Goal: Task Accomplishment & Management: Manage account settings

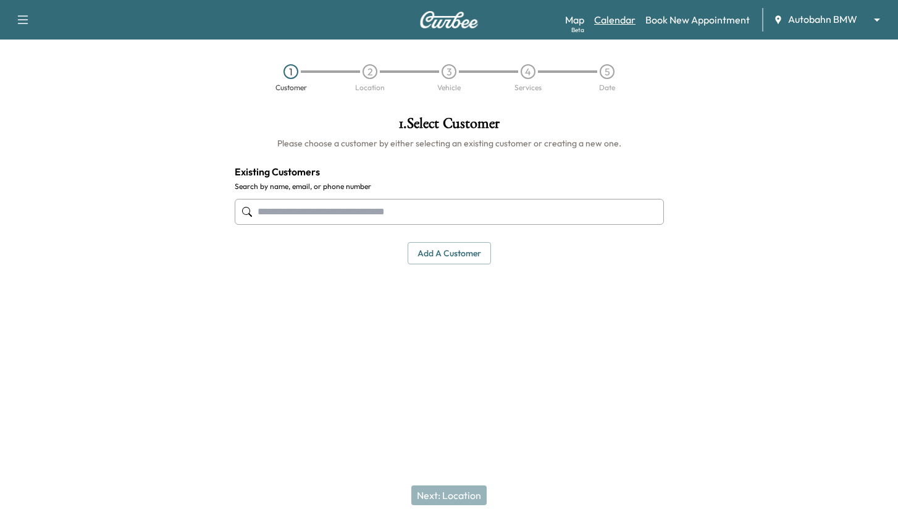
click at [595, 20] on link "Calendar" at bounding box center [614, 19] width 41 height 15
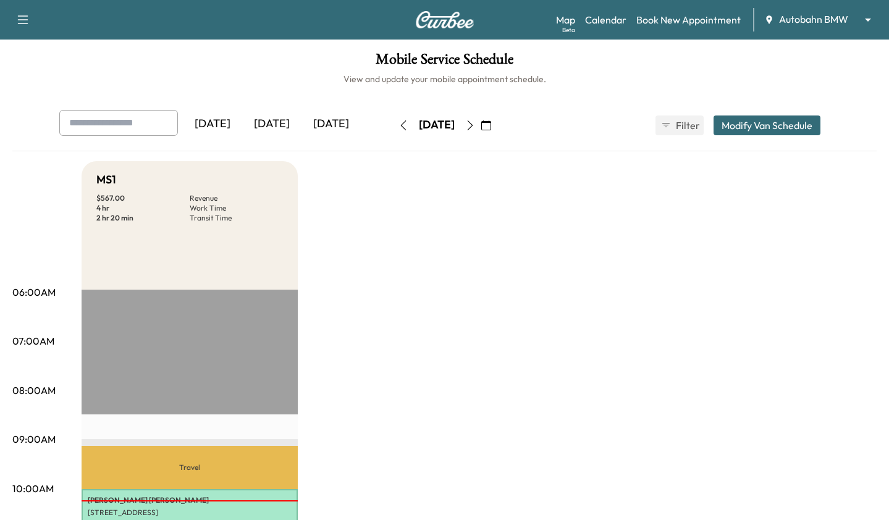
click at [475, 126] on icon "button" at bounding box center [470, 125] width 10 height 10
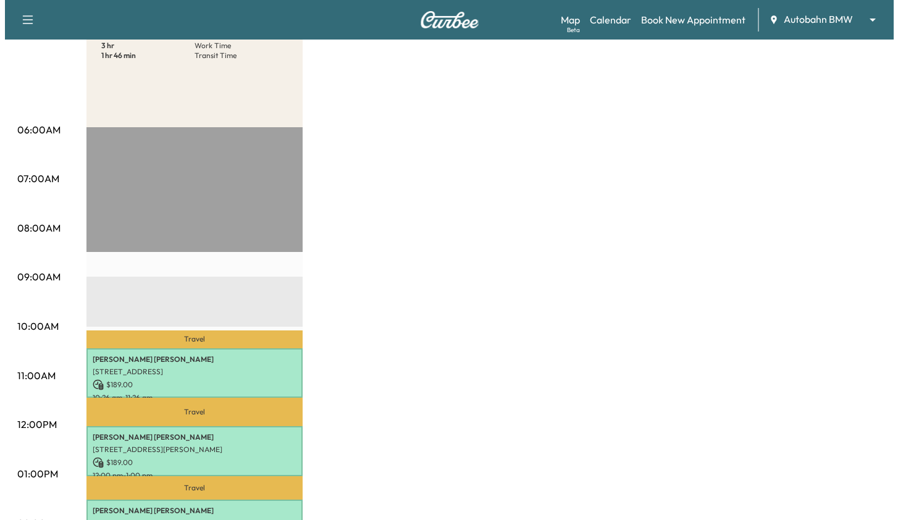
scroll to position [309, 0]
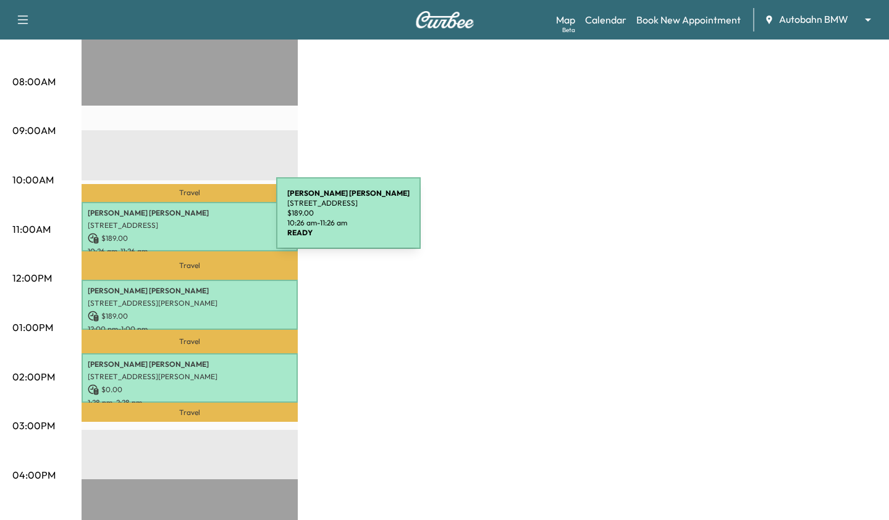
click at [174, 221] on p "[STREET_ADDRESS]" at bounding box center [190, 226] width 204 height 10
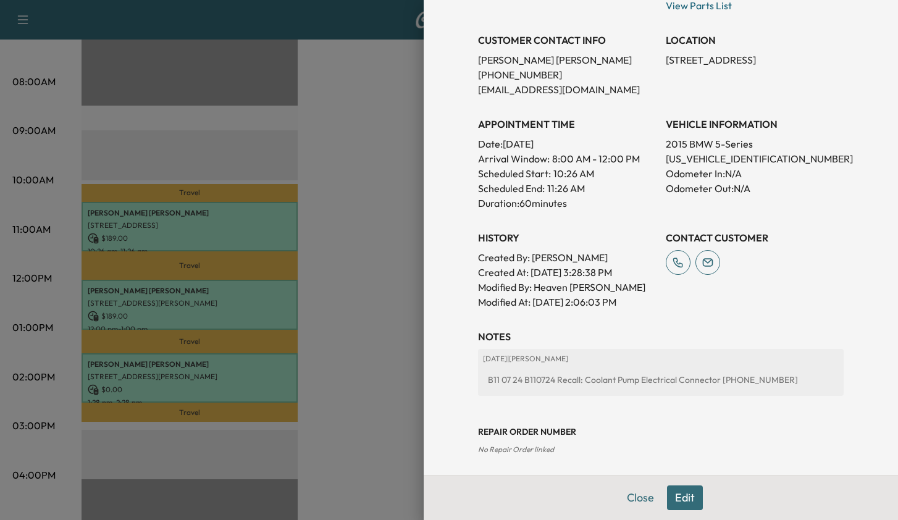
scroll to position [298, 0]
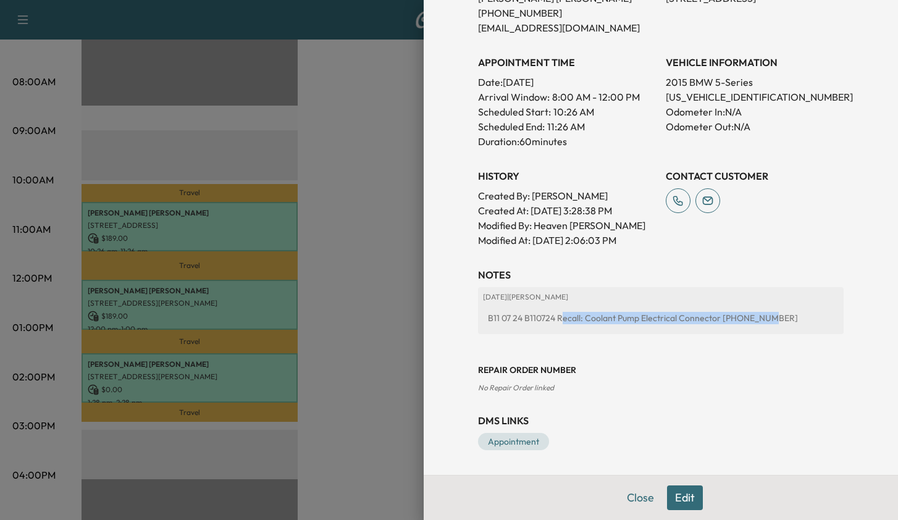
drag, startPoint x: 553, startPoint y: 317, endPoint x: 748, endPoint y: 321, distance: 194.7
click at [748, 321] on div "B11 07 24 B110724 Recall: Coolant Pump Electrical Connector [PHONE_NUMBER]" at bounding box center [661, 318] width 356 height 22
click at [655, 364] on h3 "Repair Order number" at bounding box center [661, 370] width 366 height 12
click at [504, 436] on link "Appointment" at bounding box center [513, 441] width 71 height 17
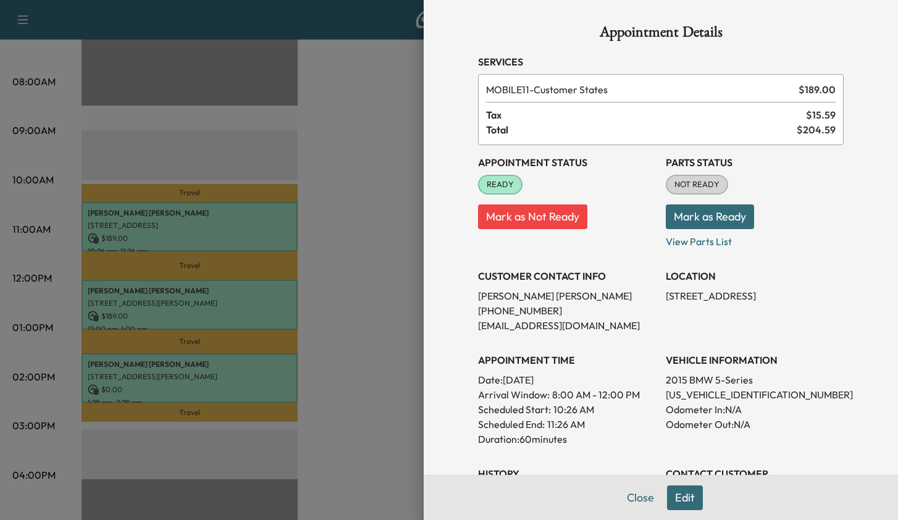
click at [696, 205] on button "Mark as Ready" at bounding box center [710, 217] width 88 height 25
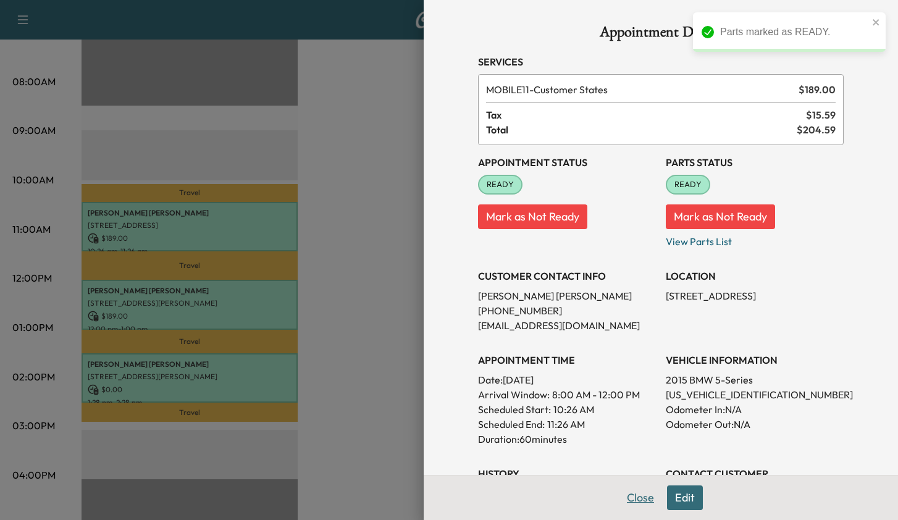
click at [630, 499] on button "Close" at bounding box center [640, 498] width 43 height 25
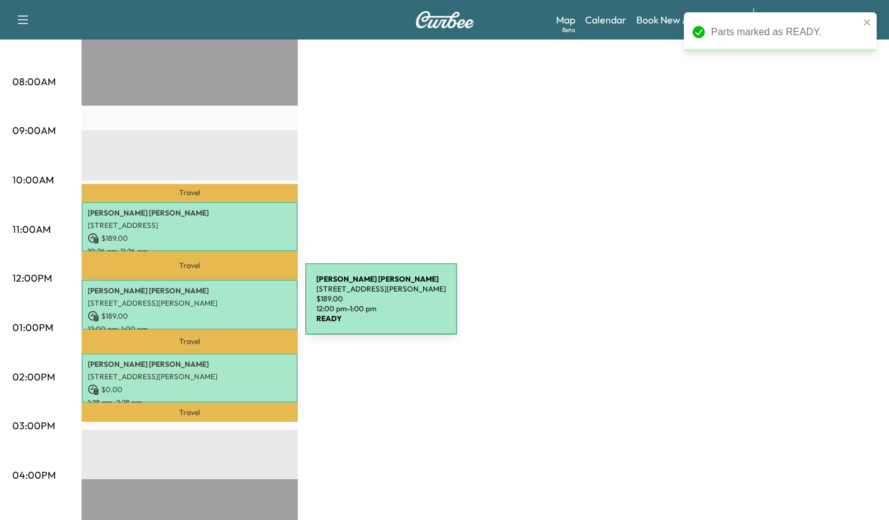
click at [212, 306] on div "[PERSON_NAME] [STREET_ADDRESS][PERSON_NAME] $ 189.00 12:00 pm - 1:00 pm" at bounding box center [190, 305] width 216 height 50
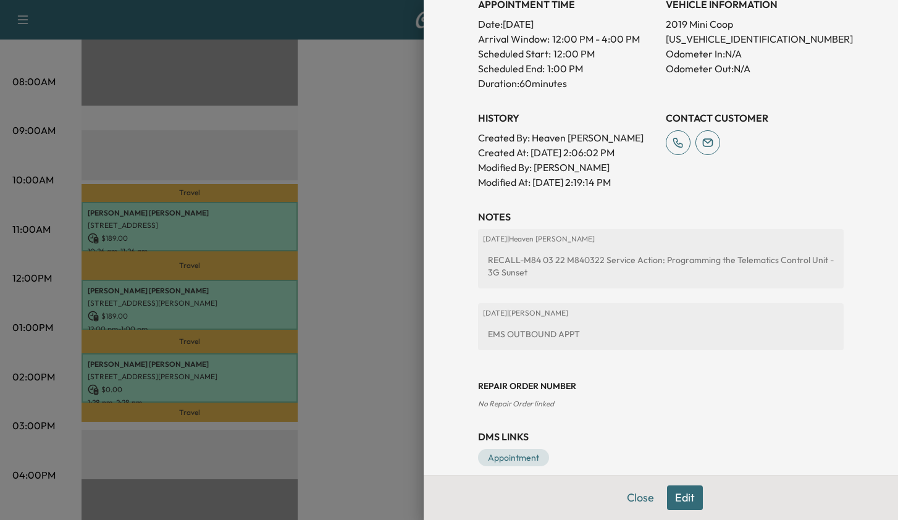
scroll to position [372, 0]
drag, startPoint x: 470, startPoint y: 363, endPoint x: 624, endPoint y: 399, distance: 157.8
click at [624, 399] on div "Appointment Details Services MOBILE11 - Customer States $ 189.00 Tax $ 15.59 To…" at bounding box center [660, 59] width 395 height 862
click at [572, 329] on div "EMS OUTBOUND APPT" at bounding box center [661, 333] width 356 height 22
drag, startPoint x: 607, startPoint y: 326, endPoint x: 514, endPoint y: 271, distance: 107.5
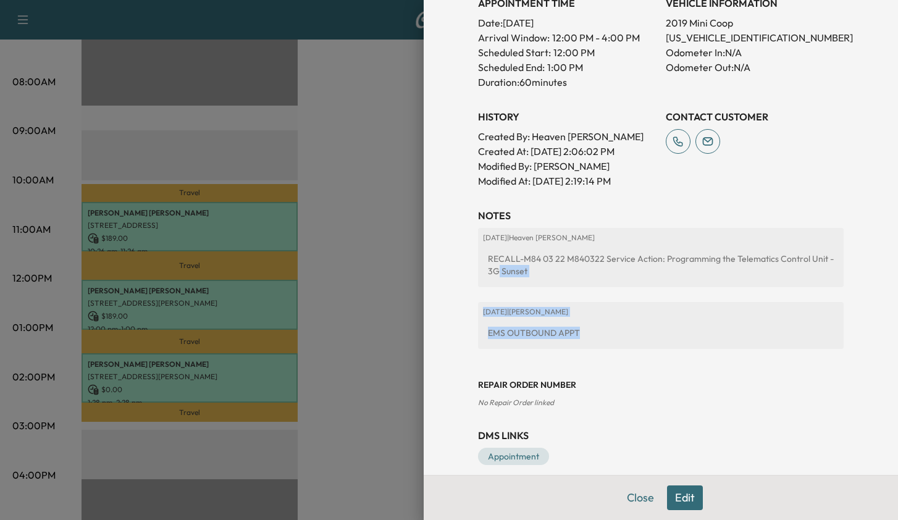
click at [489, 271] on div "[DATE] | Heaven [PERSON_NAME] RECALL-M84 03 22 M840322 Service Action: Programm…" at bounding box center [661, 293] width 366 height 131
click at [658, 271] on div "[DATE] | Heaven [PERSON_NAME] RECALL-M84 03 22 M840322 Service Action: Programm…" at bounding box center [661, 257] width 366 height 59
drag, startPoint x: 669, startPoint y: 245, endPoint x: 815, endPoint y: 257, distance: 146.9
click at [815, 257] on div "RECALL-M84 03 22 M840322 Service Action: Programming the Telematics Control Uni…" at bounding box center [661, 265] width 356 height 35
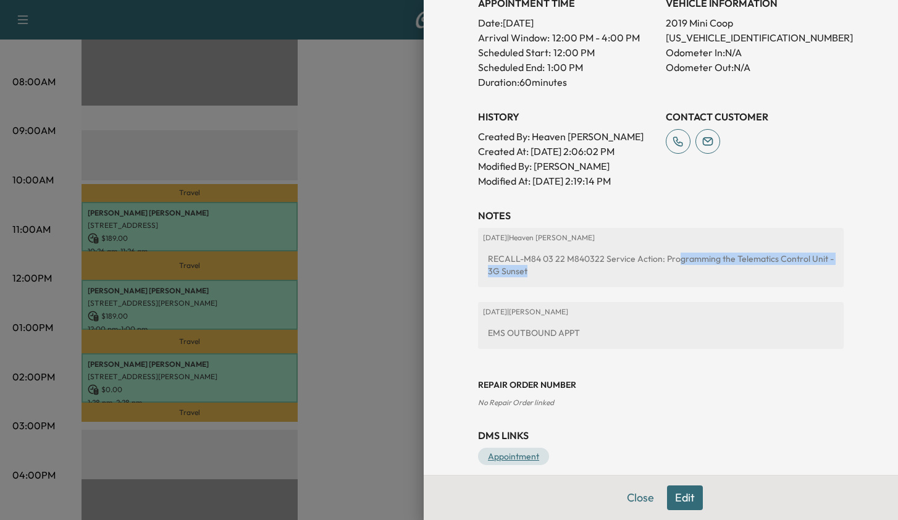
click at [502, 448] on link "Appointment" at bounding box center [513, 456] width 71 height 17
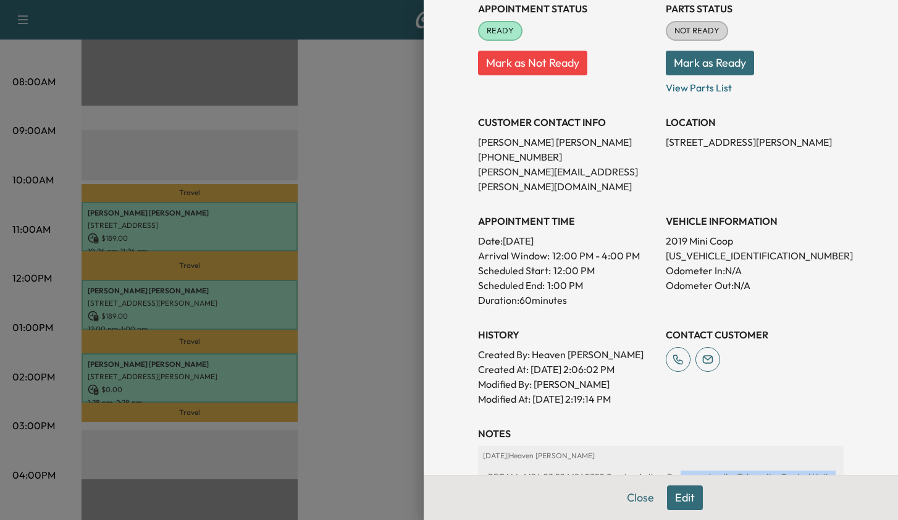
scroll to position [1, 0]
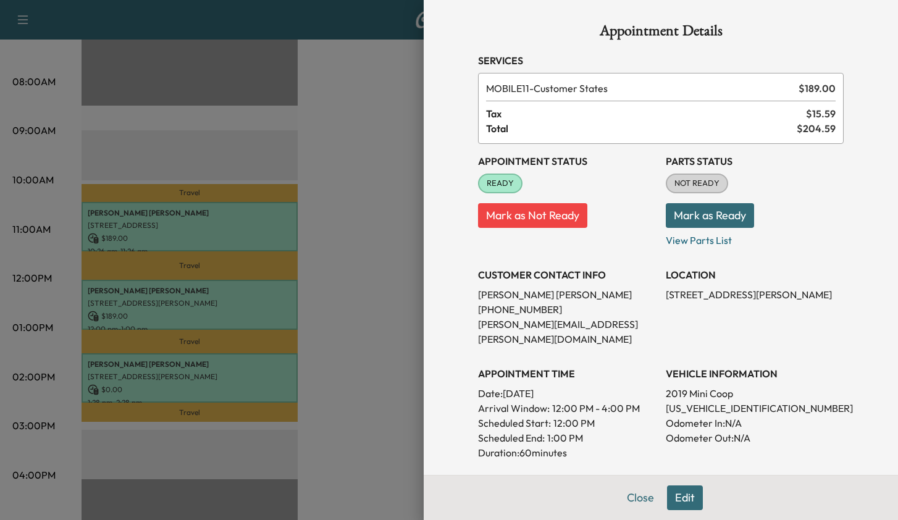
click at [689, 211] on button "Mark as Ready" at bounding box center [710, 215] width 88 height 25
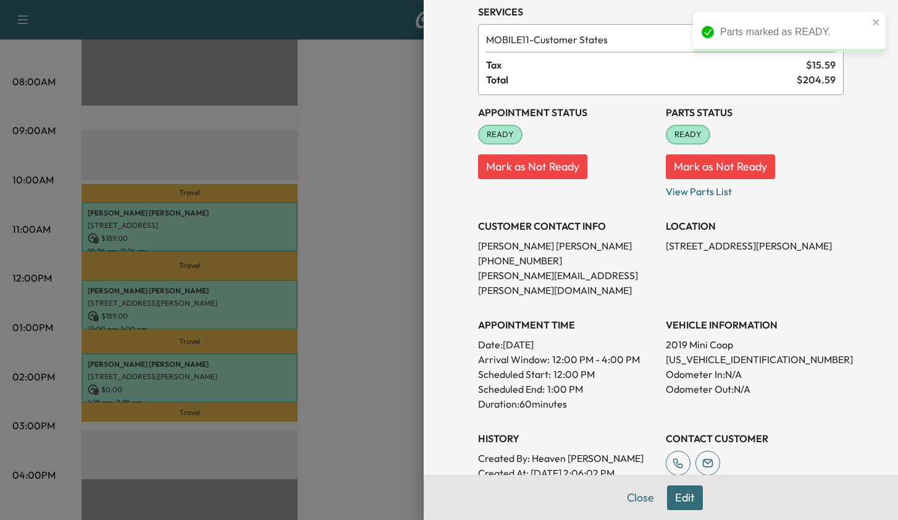
scroll to position [125, 0]
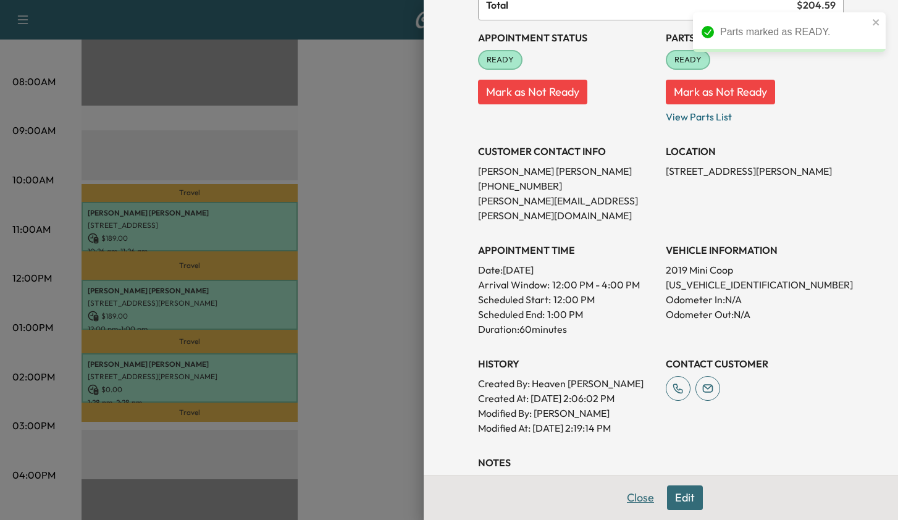
click at [626, 502] on button "Close" at bounding box center [640, 498] width 43 height 25
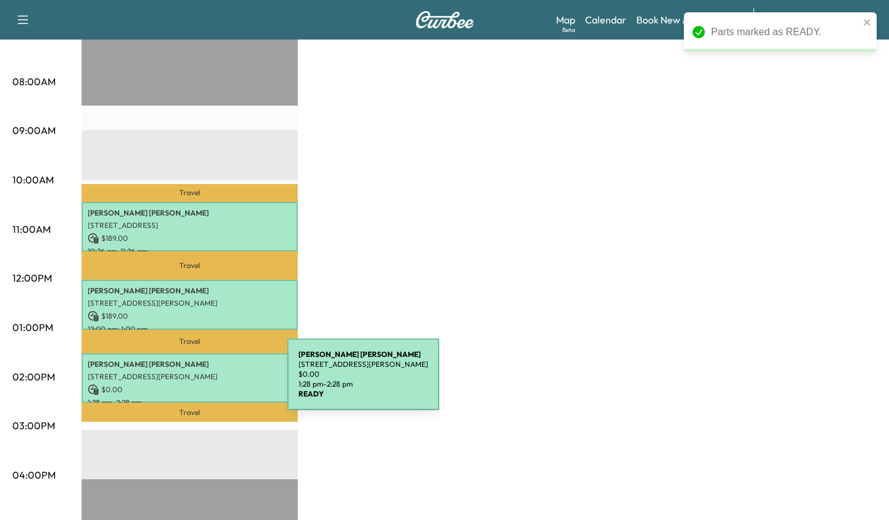
click at [185, 376] on p "[STREET_ADDRESS][PERSON_NAME]" at bounding box center [190, 377] width 204 height 10
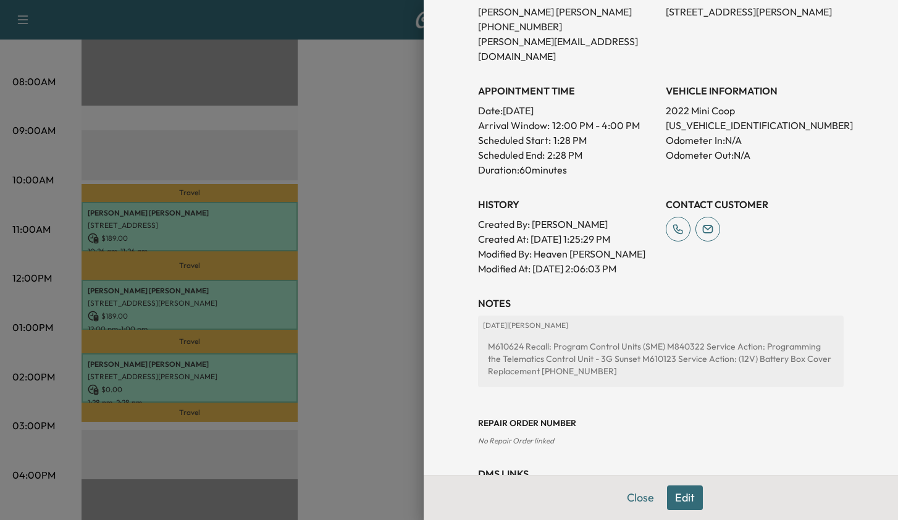
scroll to position [323, 0]
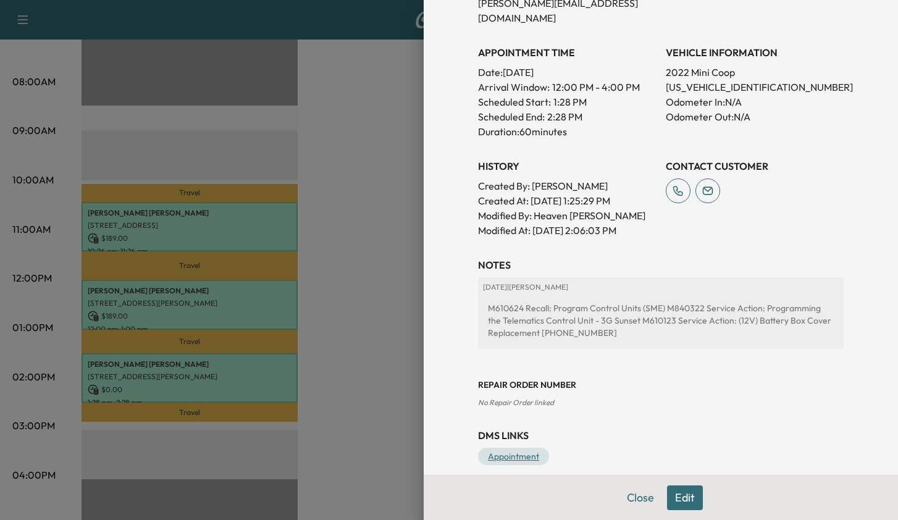
click at [504, 448] on link "Appointment" at bounding box center [513, 456] width 71 height 17
